Goal: Find specific page/section

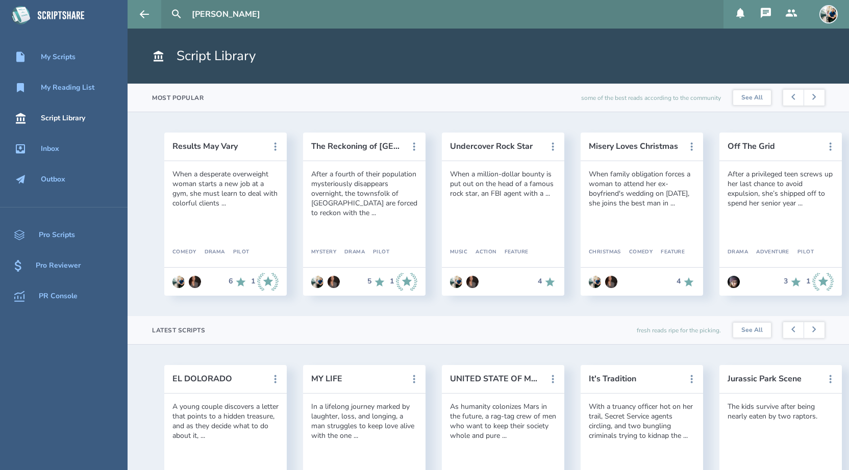
click at [269, 12] on input "[PERSON_NAME]" at bounding box center [454, 14] width 532 height 29
click at [165, 3] on button at bounding box center [176, 14] width 22 height 22
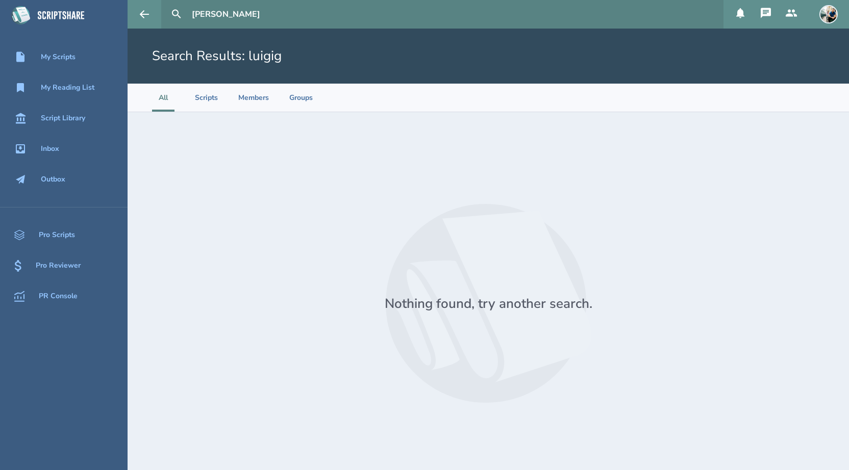
type input "[PERSON_NAME]"
click at [165, 3] on button at bounding box center [176, 14] width 22 height 22
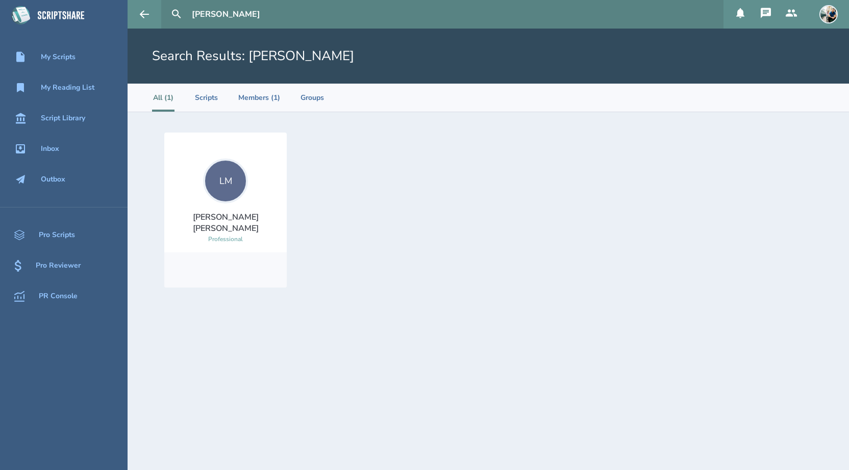
click at [225, 180] on div "LM" at bounding box center [225, 181] width 45 height 45
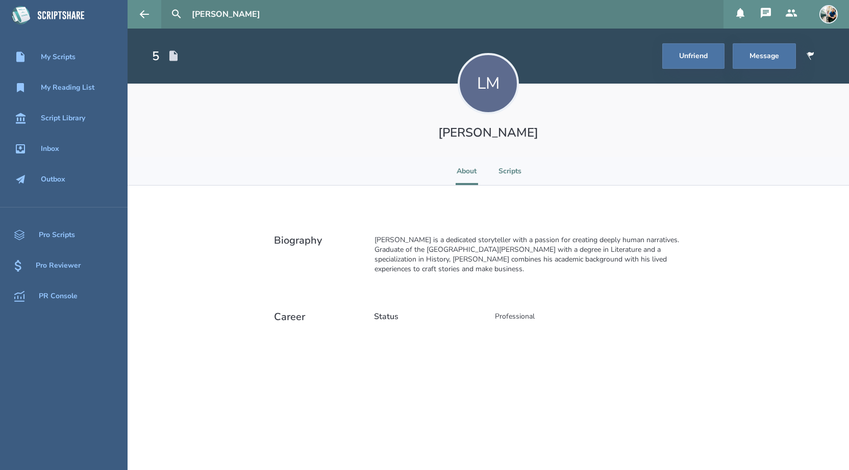
click at [512, 173] on li "Scripts" at bounding box center [509, 171] width 23 height 28
